Goal: Task Accomplishment & Management: Use online tool/utility

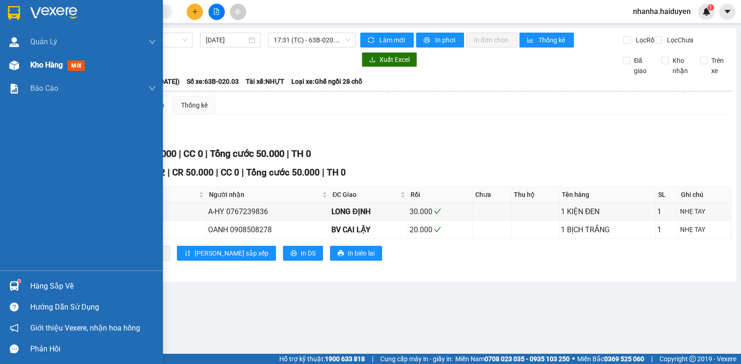
click at [1, 61] on div "Kho hàng mới" at bounding box center [81, 64] width 163 height 23
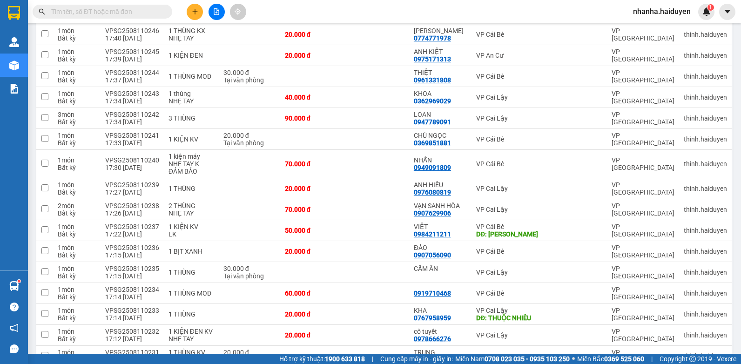
scroll to position [605, 0]
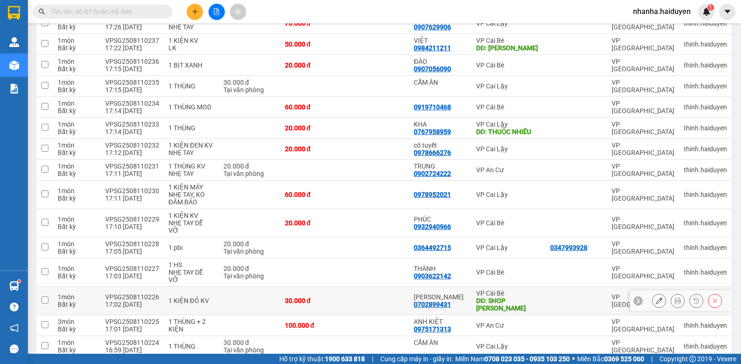
click at [401, 287] on td at bounding box center [376, 301] width 65 height 28
checkbox input "true"
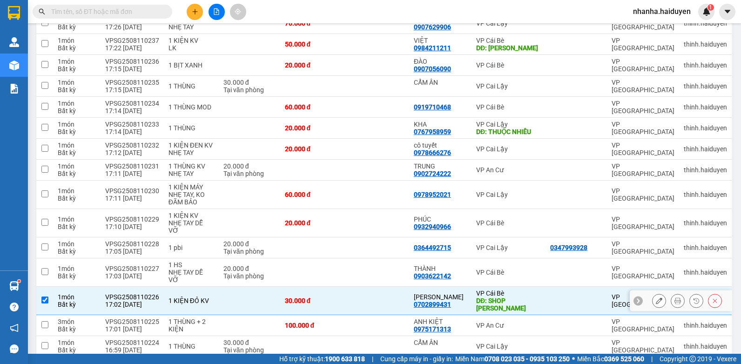
scroll to position [465, 0]
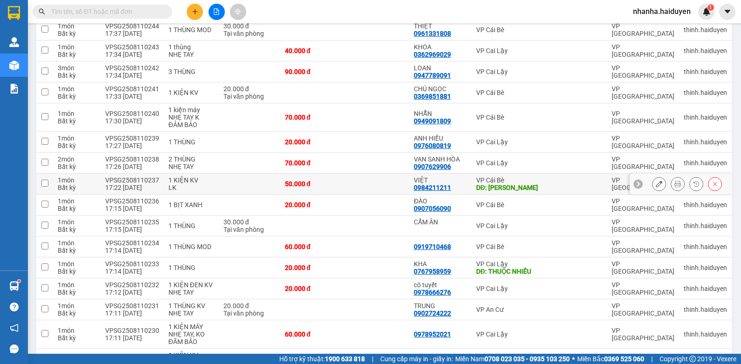
click at [380, 179] on td at bounding box center [376, 184] width 65 height 21
checkbox input "true"
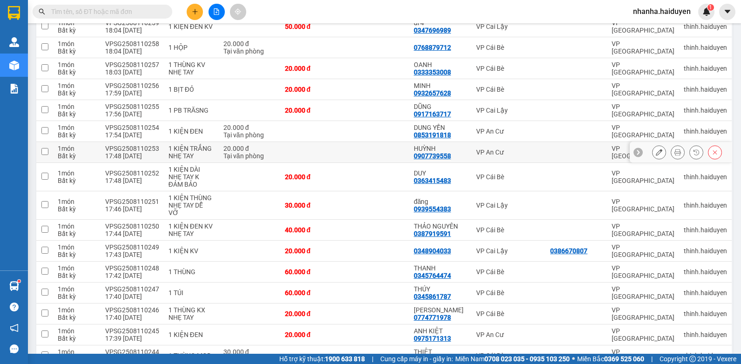
scroll to position [0, 0]
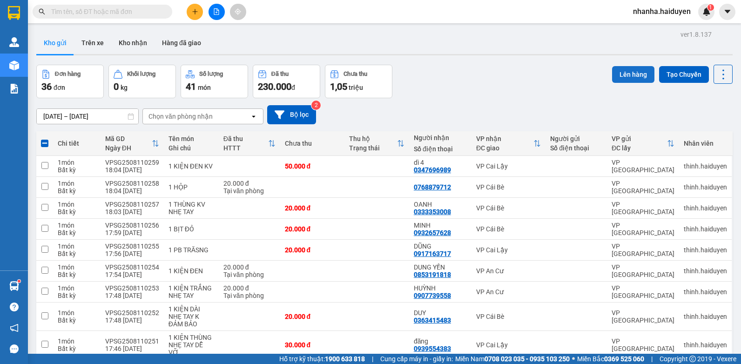
click at [612, 77] on button "Lên hàng" at bounding box center [633, 74] width 42 height 17
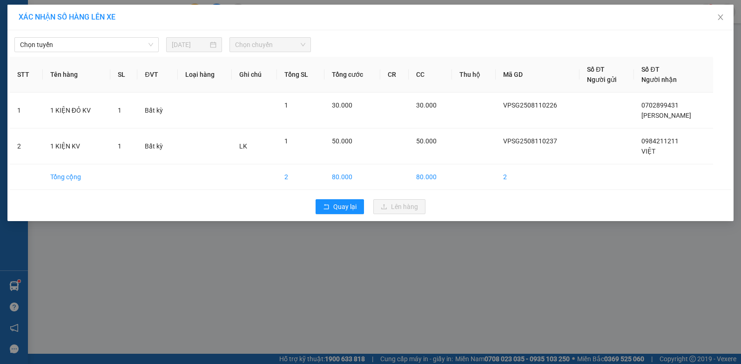
click at [133, 52] on div "Chọn tuyến [DATE] Chọn chuyến STT Tên hàng SL ĐVT Loại hàng Ghi chú Tổng SL Tổn…" at bounding box center [370, 125] width 726 height 191
click at [142, 48] on span "Chọn tuyến" at bounding box center [86, 45] width 133 height 14
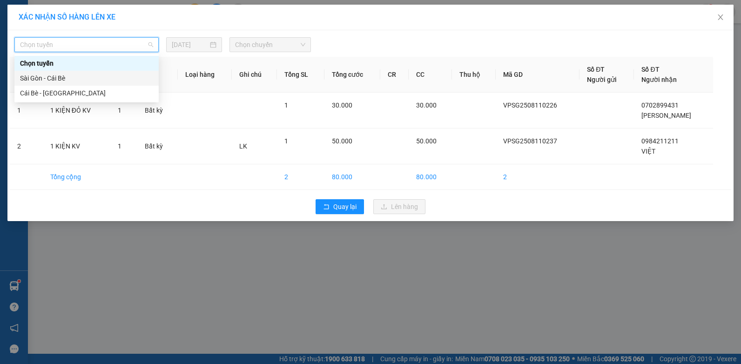
click at [124, 81] on div "Sài Gòn - Cái Bè" at bounding box center [86, 78] width 133 height 10
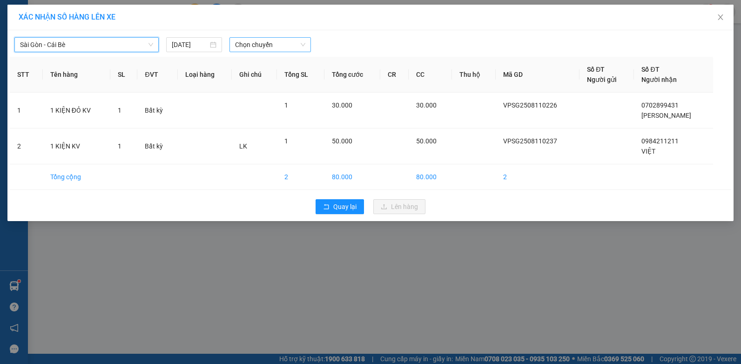
click at [267, 46] on span "Chọn chuyến" at bounding box center [270, 45] width 70 height 14
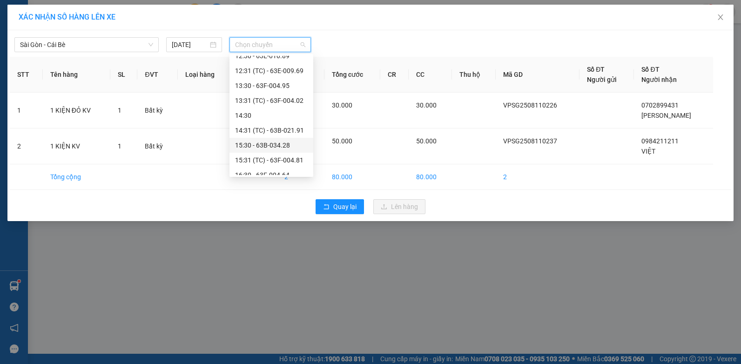
scroll to position [268, 0]
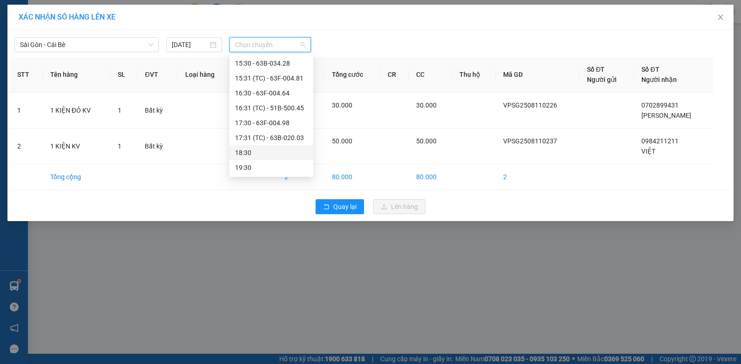
click at [270, 155] on div "18:30" at bounding box center [271, 152] width 73 height 10
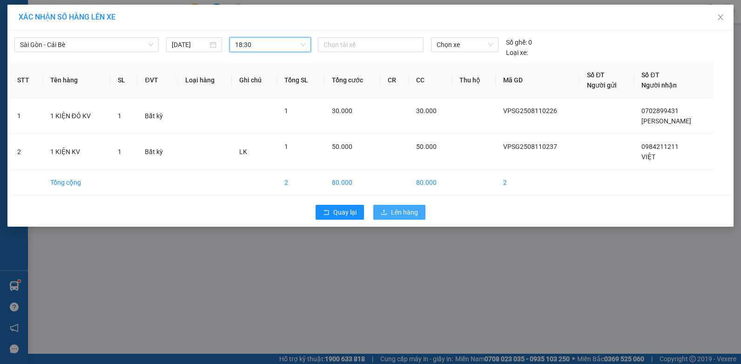
click at [394, 207] on span "Lên hàng" at bounding box center [404, 212] width 27 height 10
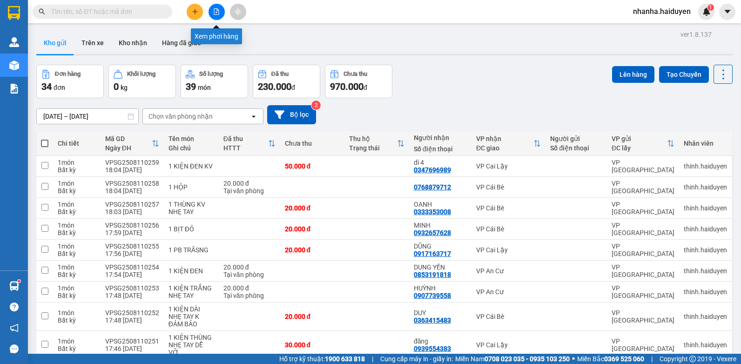
click at [218, 8] on button at bounding box center [216, 12] width 16 height 16
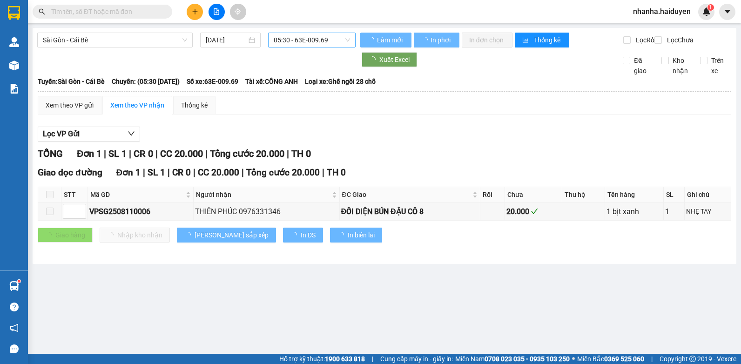
click at [328, 39] on span "05:30 - 63E-009.69" at bounding box center [312, 40] width 76 height 14
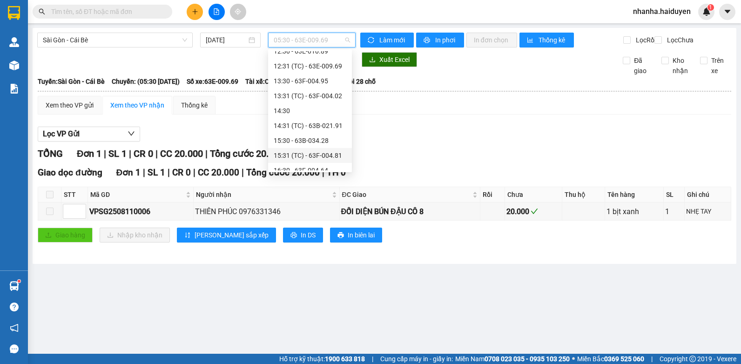
scroll to position [268, 0]
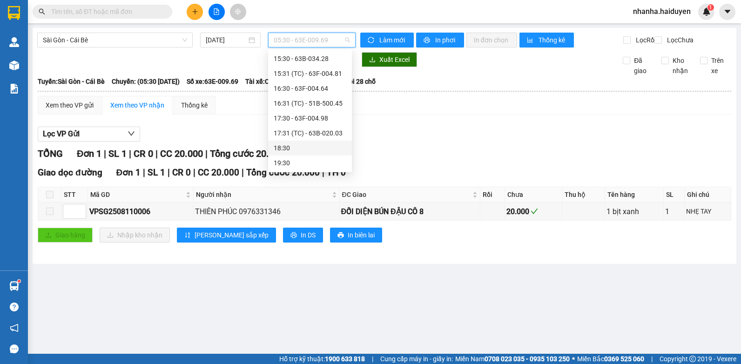
click at [304, 147] on div "18:30" at bounding box center [310, 148] width 73 height 10
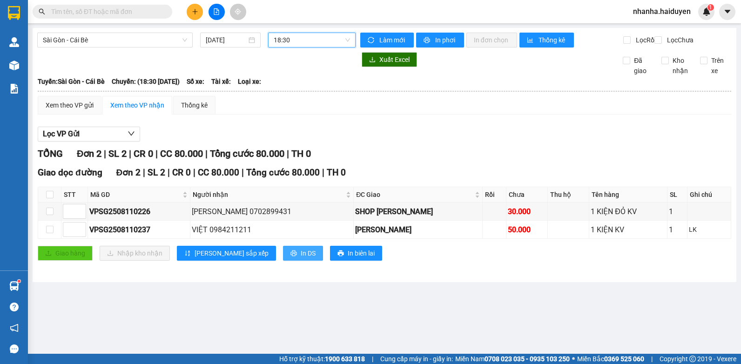
click at [301, 258] on span "In DS" at bounding box center [308, 253] width 15 height 10
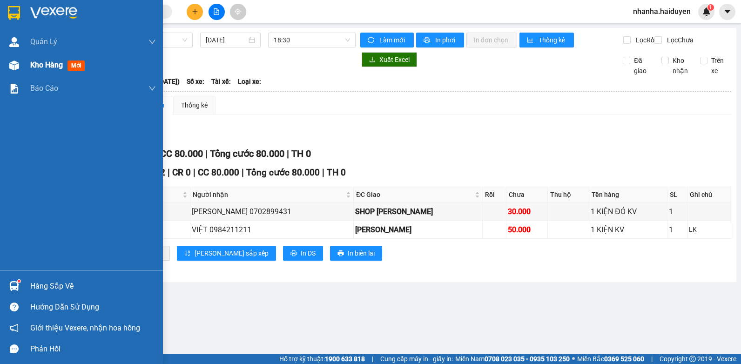
click at [19, 60] on div at bounding box center [14, 65] width 16 height 16
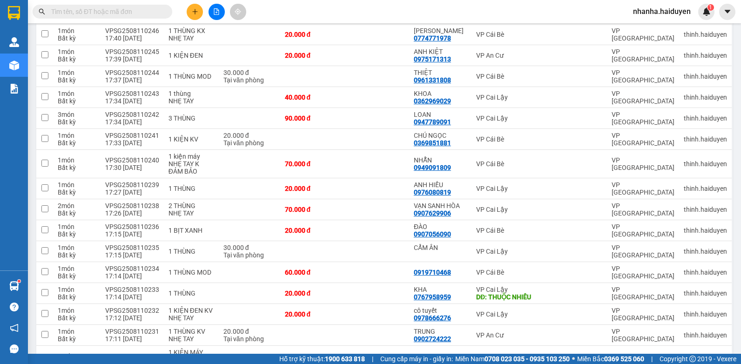
scroll to position [575, 0]
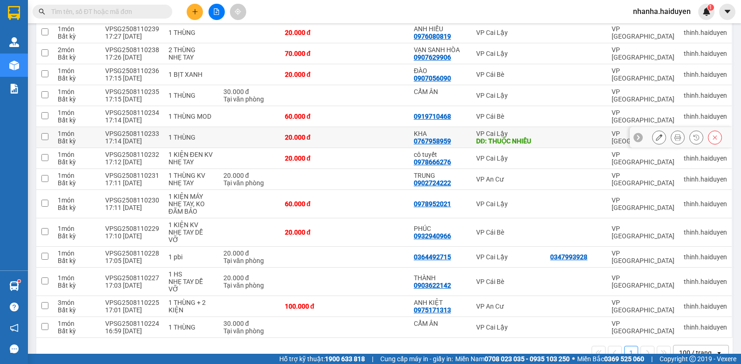
click at [362, 131] on td at bounding box center [376, 137] width 65 height 21
checkbox input "true"
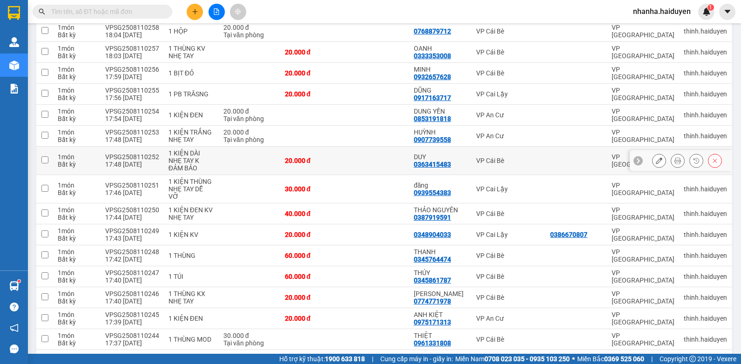
scroll to position [16, 0]
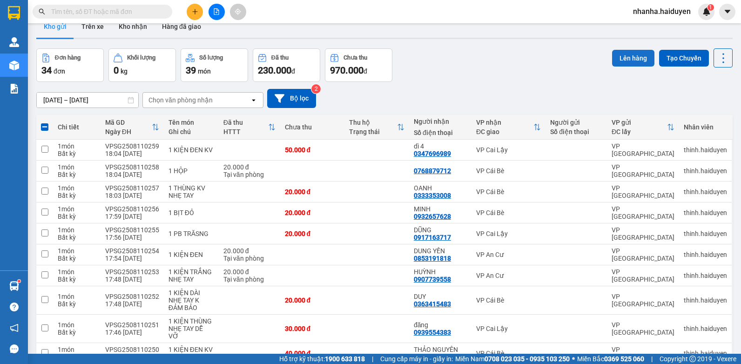
click at [627, 59] on button "Lên hàng" at bounding box center [633, 58] width 42 height 17
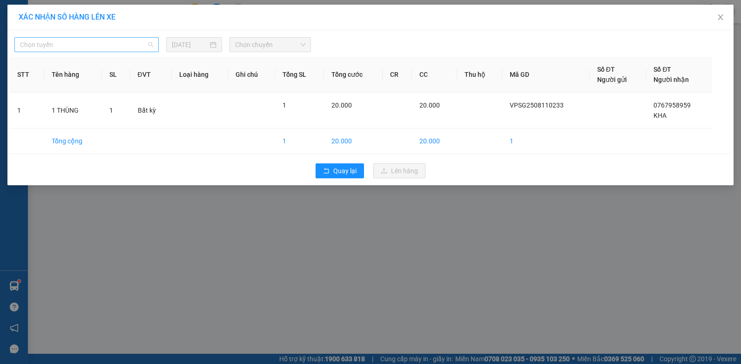
click at [40, 43] on span "Chọn tuyến" at bounding box center [86, 45] width 133 height 14
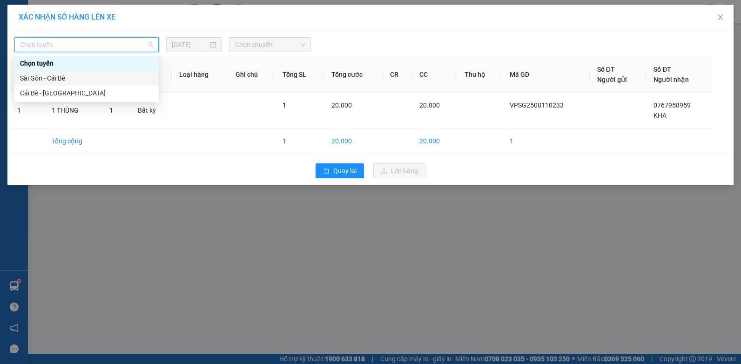
click at [48, 78] on div "Sài Gòn - Cái Bè" at bounding box center [86, 78] width 133 height 10
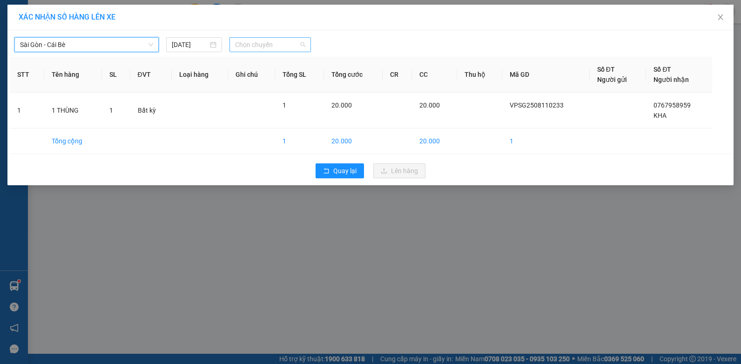
click at [264, 40] on span "Chọn chuyến" at bounding box center [270, 45] width 70 height 14
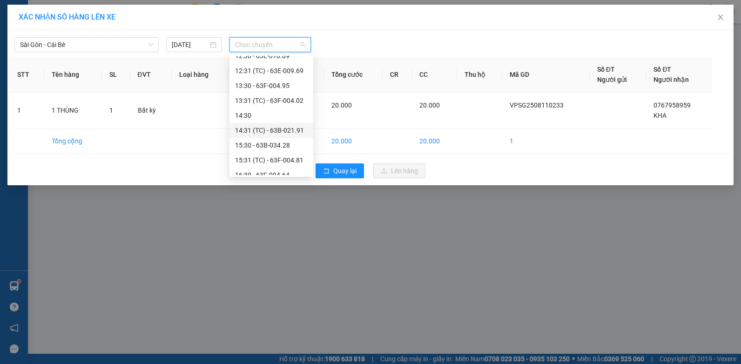
scroll to position [268, 0]
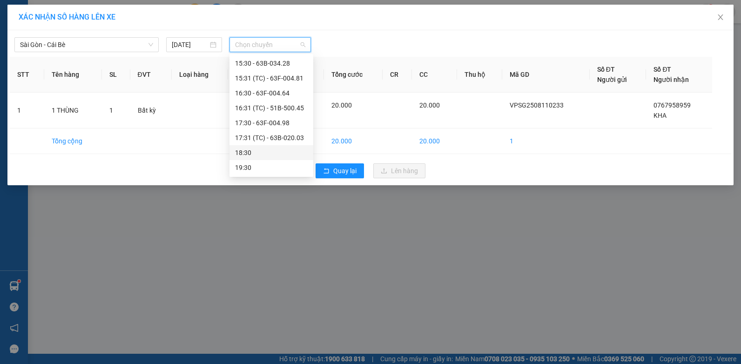
click at [271, 150] on div "18:30" at bounding box center [271, 152] width 73 height 10
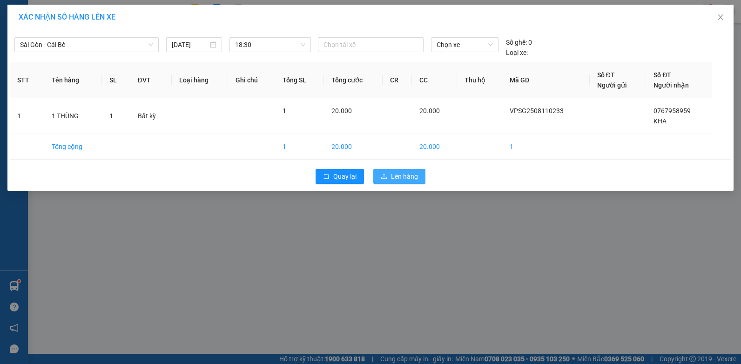
click at [395, 177] on span "Lên hàng" at bounding box center [404, 176] width 27 height 10
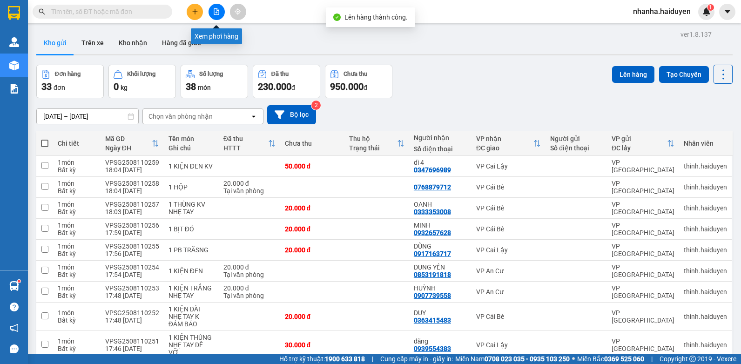
click at [217, 10] on icon "file-add" at bounding box center [216, 11] width 7 height 7
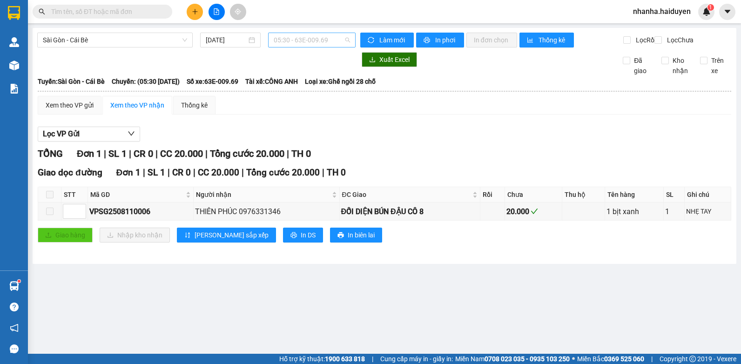
click at [338, 36] on span "05:30 - 63E-009.69" at bounding box center [312, 40] width 76 height 14
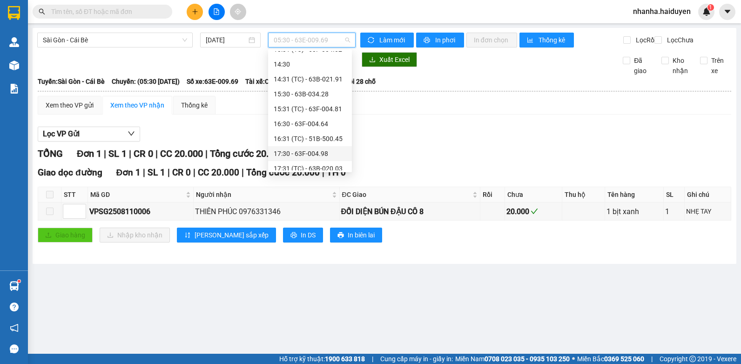
scroll to position [268, 0]
click at [296, 148] on div "18:30" at bounding box center [310, 148] width 73 height 10
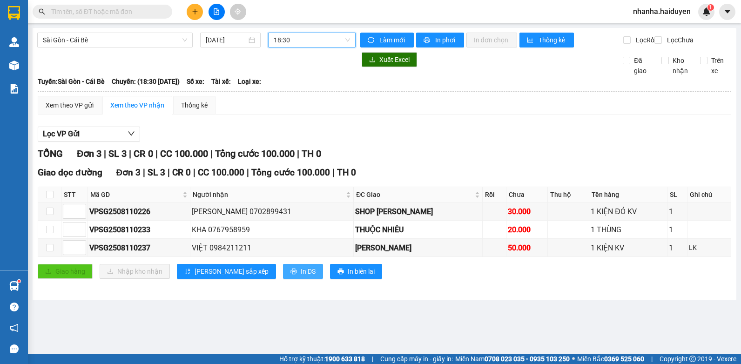
click at [301, 276] on span "In DS" at bounding box center [308, 271] width 15 height 10
drag, startPoint x: 503, startPoint y: 173, endPoint x: 412, endPoint y: 171, distance: 91.7
click at [503, 173] on div "TỔNG Đơn 3 | SL 3 | CR 0 | CC 100.000 | Tổng cước 100.000 | TH 0 Giao dọc đường…" at bounding box center [384, 219] width 693 height 144
click at [49, 198] on input "checkbox" at bounding box center [49, 194] width 7 height 7
checkbox input "true"
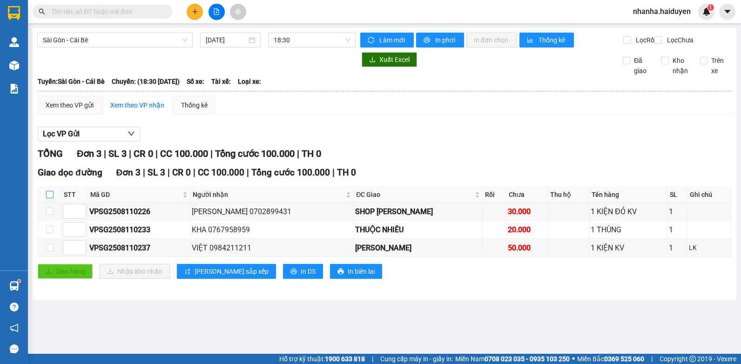
checkbox input "true"
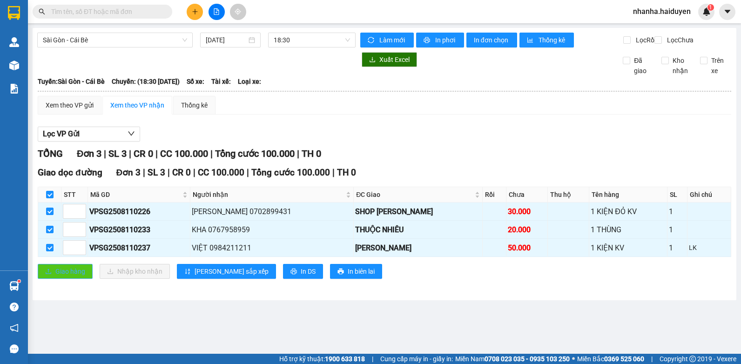
click at [63, 275] on span "Giao hàng" at bounding box center [70, 271] width 30 height 10
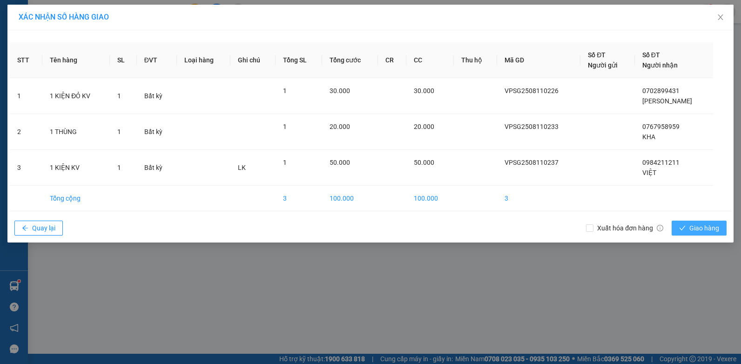
click at [709, 223] on span "Giao hàng" at bounding box center [704, 228] width 30 height 10
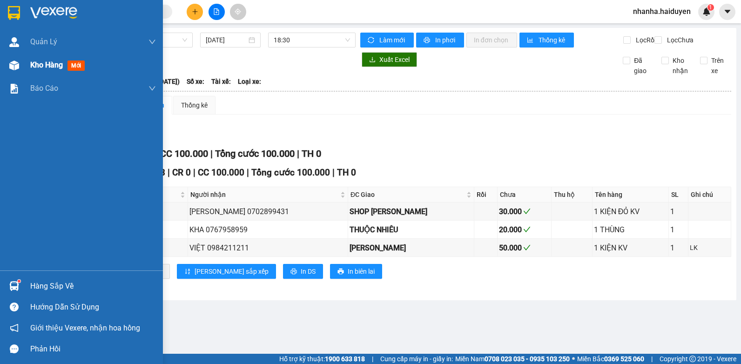
click at [46, 64] on span "Kho hàng" at bounding box center [46, 64] width 33 height 9
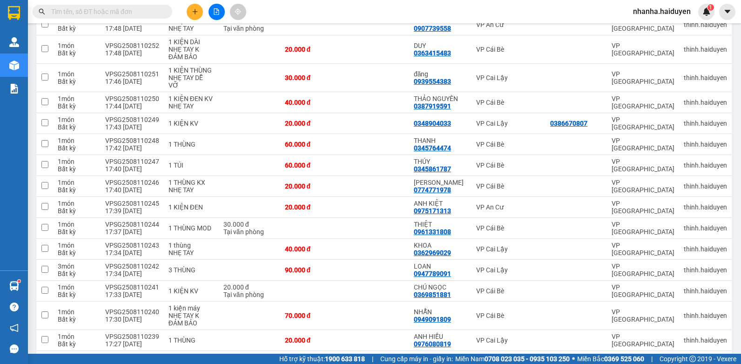
scroll to position [105, 0]
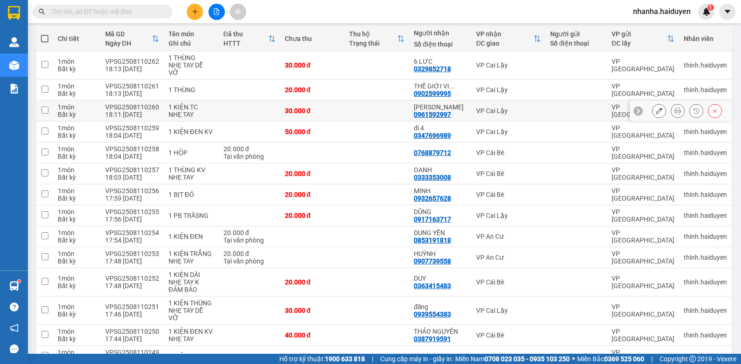
click at [287, 107] on div "30.000 đ" at bounding box center [312, 110] width 55 height 7
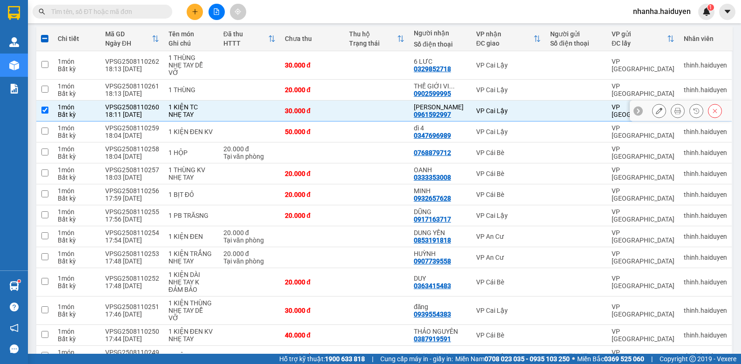
drag, startPoint x: 287, startPoint y: 99, endPoint x: 253, endPoint y: 96, distance: 34.1
click at [253, 100] on td at bounding box center [249, 110] width 61 height 21
checkbox input "false"
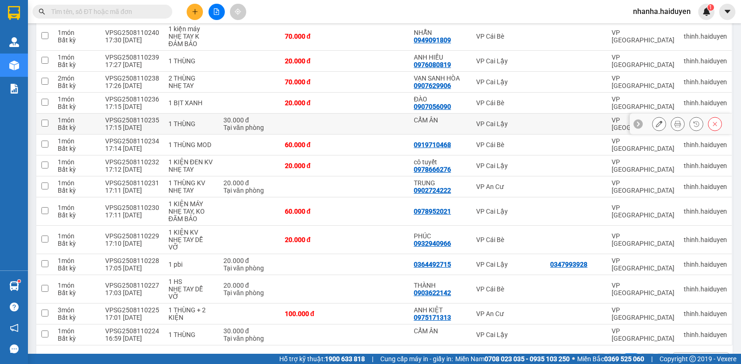
scroll to position [430, 0]
